Goal: Information Seeking & Learning: Learn about a topic

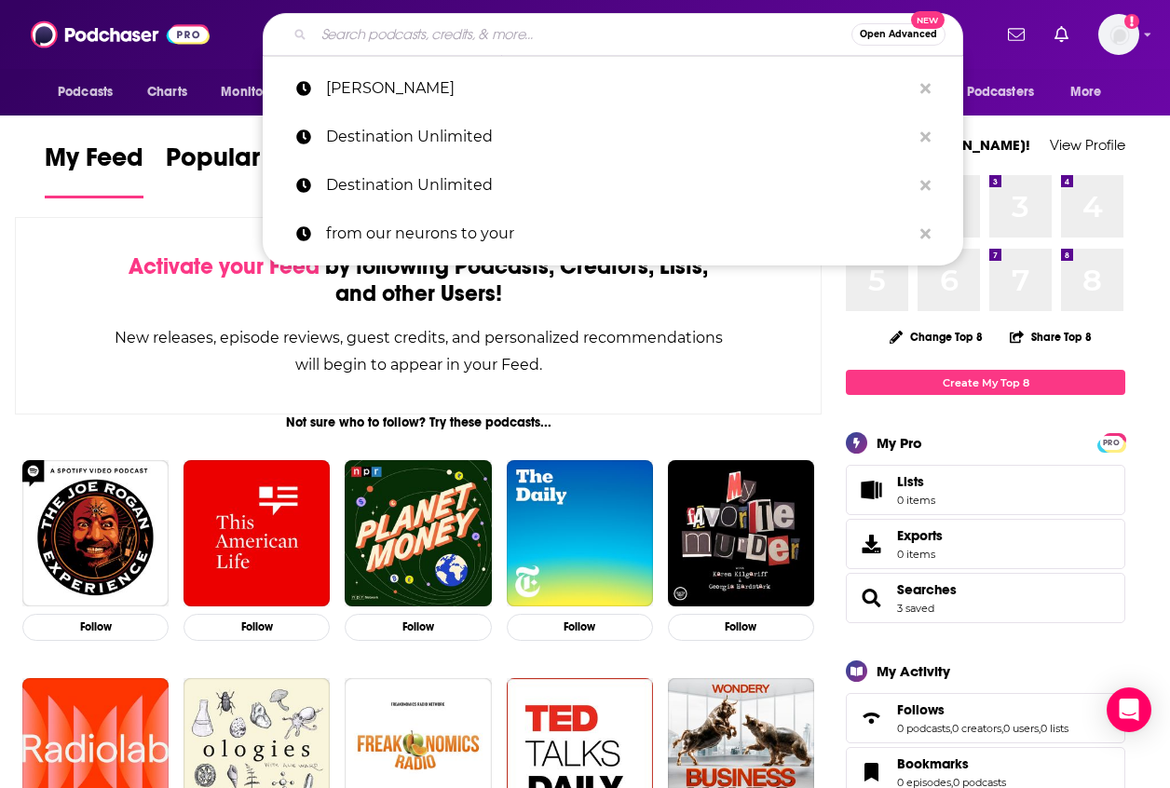
click at [356, 42] on input "Search podcasts, credits, & more..." at bounding box center [582, 35] width 537 height 30
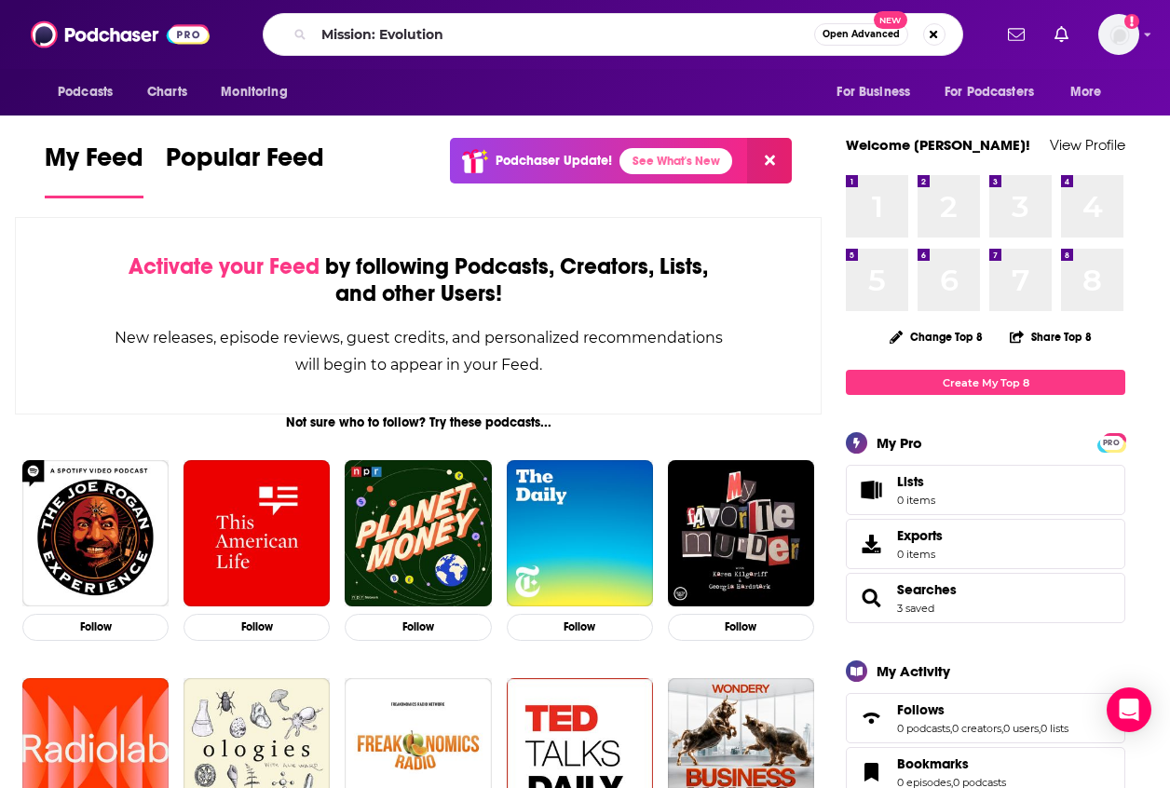
type input "Mission: Evolution"
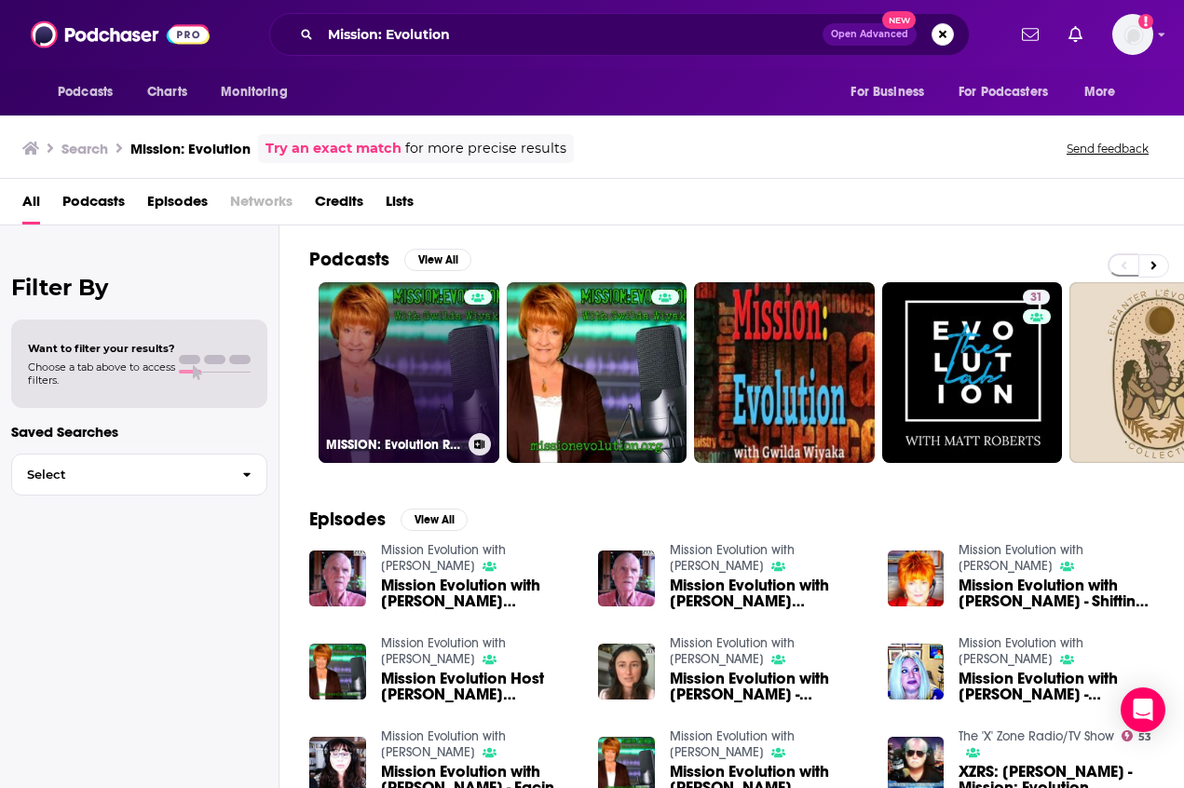
click at [393, 389] on link "MISSION: Evolution Radio Show" at bounding box center [408, 372] width 181 height 181
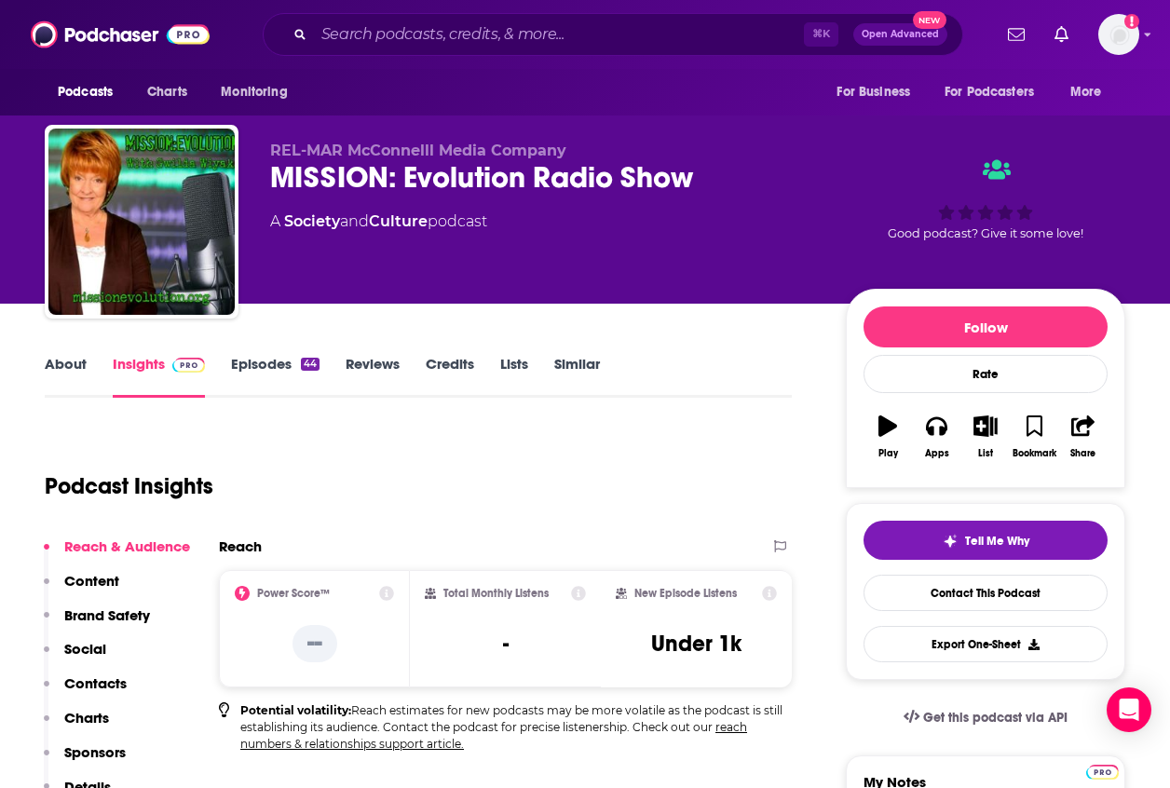
click at [74, 359] on link "About" at bounding box center [66, 376] width 42 height 43
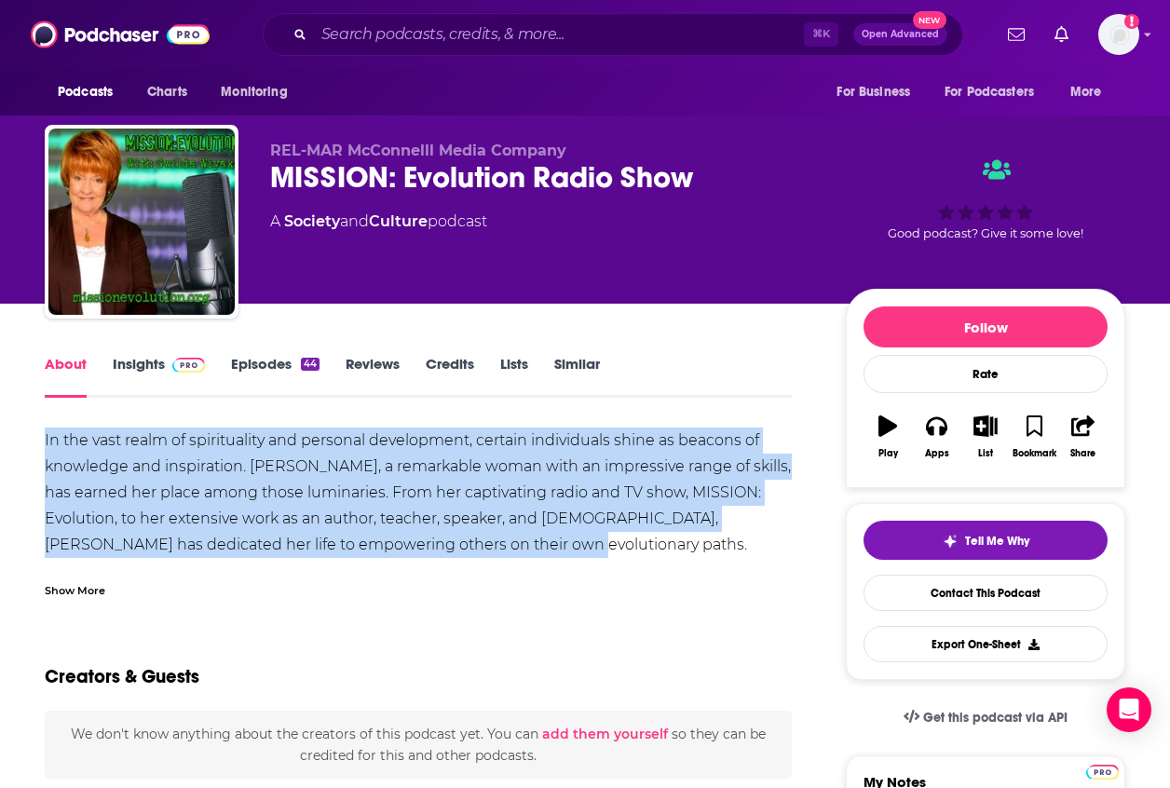
drag, startPoint x: 513, startPoint y: 541, endPoint x: 47, endPoint y: 437, distance: 478.0
click at [47, 437] on div "In the vast realm of spirituality and personal development, certain individuals…" at bounding box center [418, 661] width 747 height 469
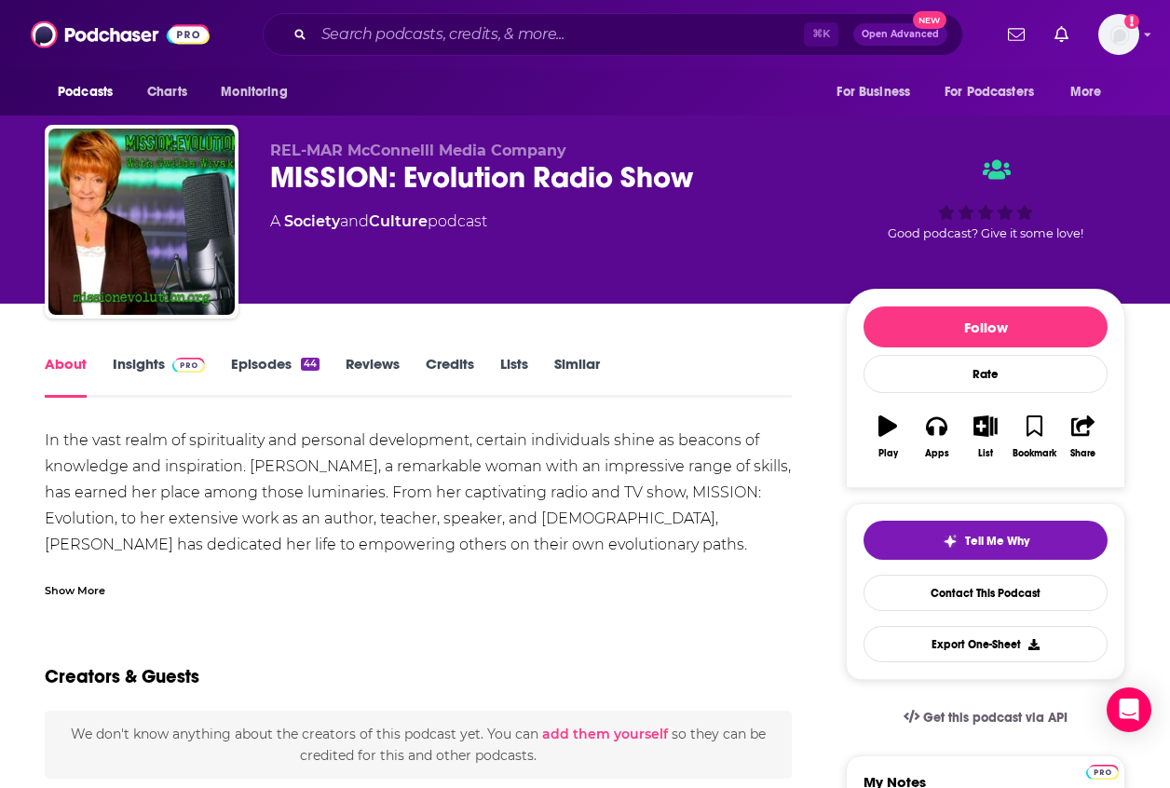
drag, startPoint x: 83, startPoint y: 600, endPoint x: 145, endPoint y: 582, distance: 64.8
click at [93, 589] on div "Show More" at bounding box center [75, 589] width 61 height 18
